Goal: Transaction & Acquisition: Obtain resource

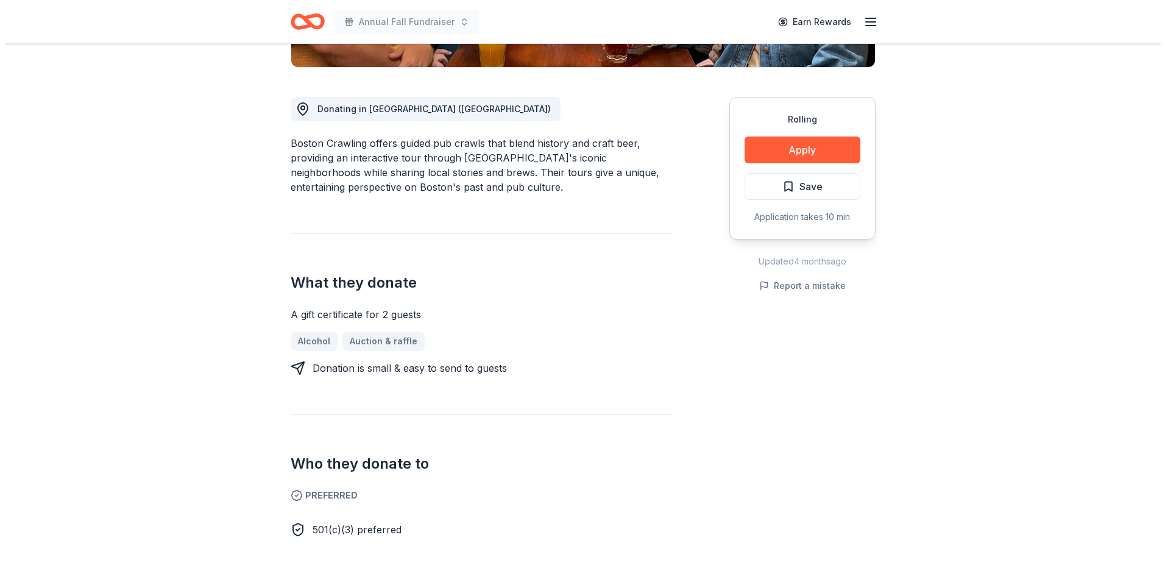
scroll to position [183, 0]
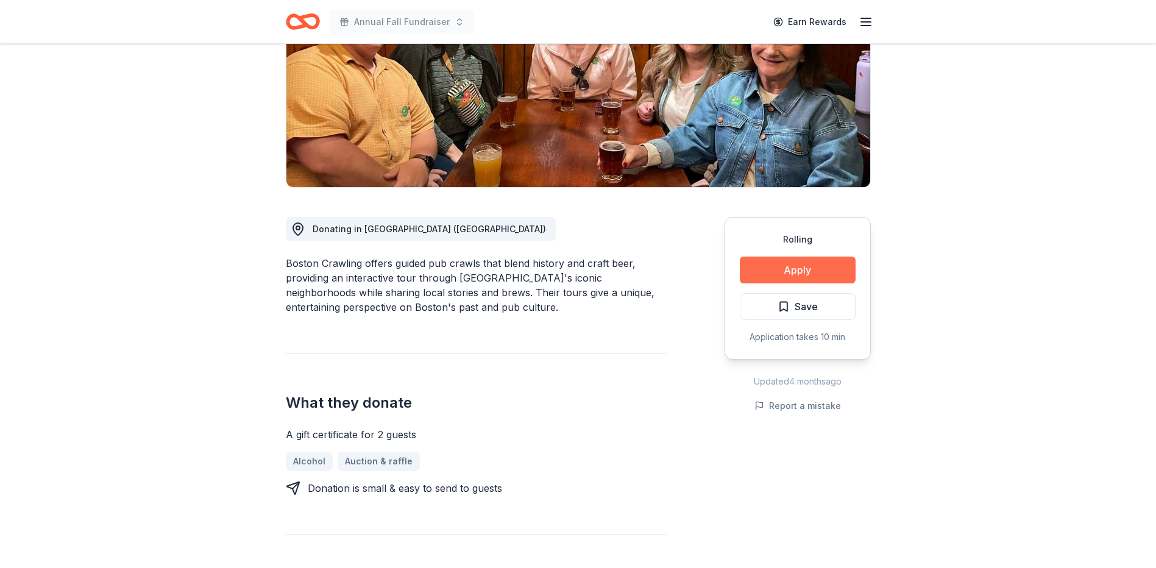
click at [811, 268] on button "Apply" at bounding box center [798, 270] width 116 height 27
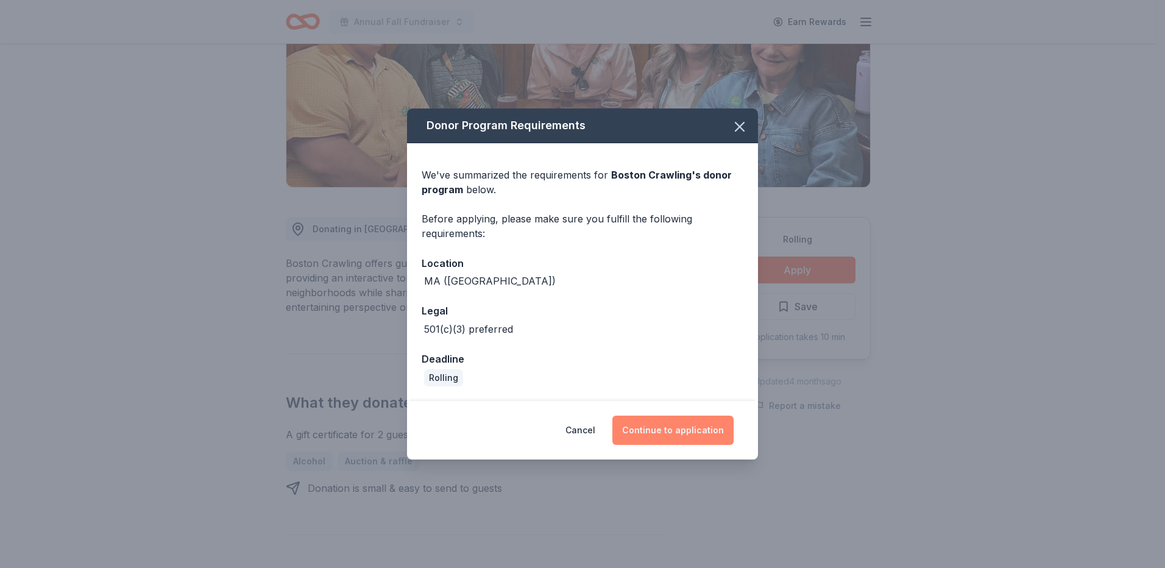
click at [686, 431] on button "Continue to application" at bounding box center [673, 430] width 121 height 29
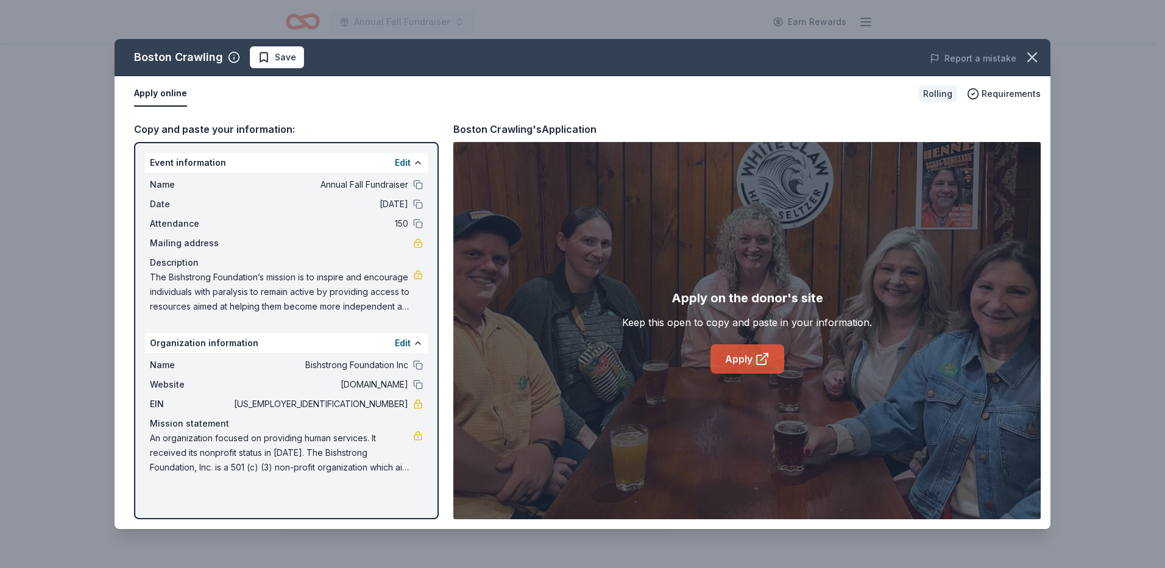
click at [756, 358] on icon at bounding box center [762, 359] width 15 height 15
